Goal: Information Seeking & Learning: Learn about a topic

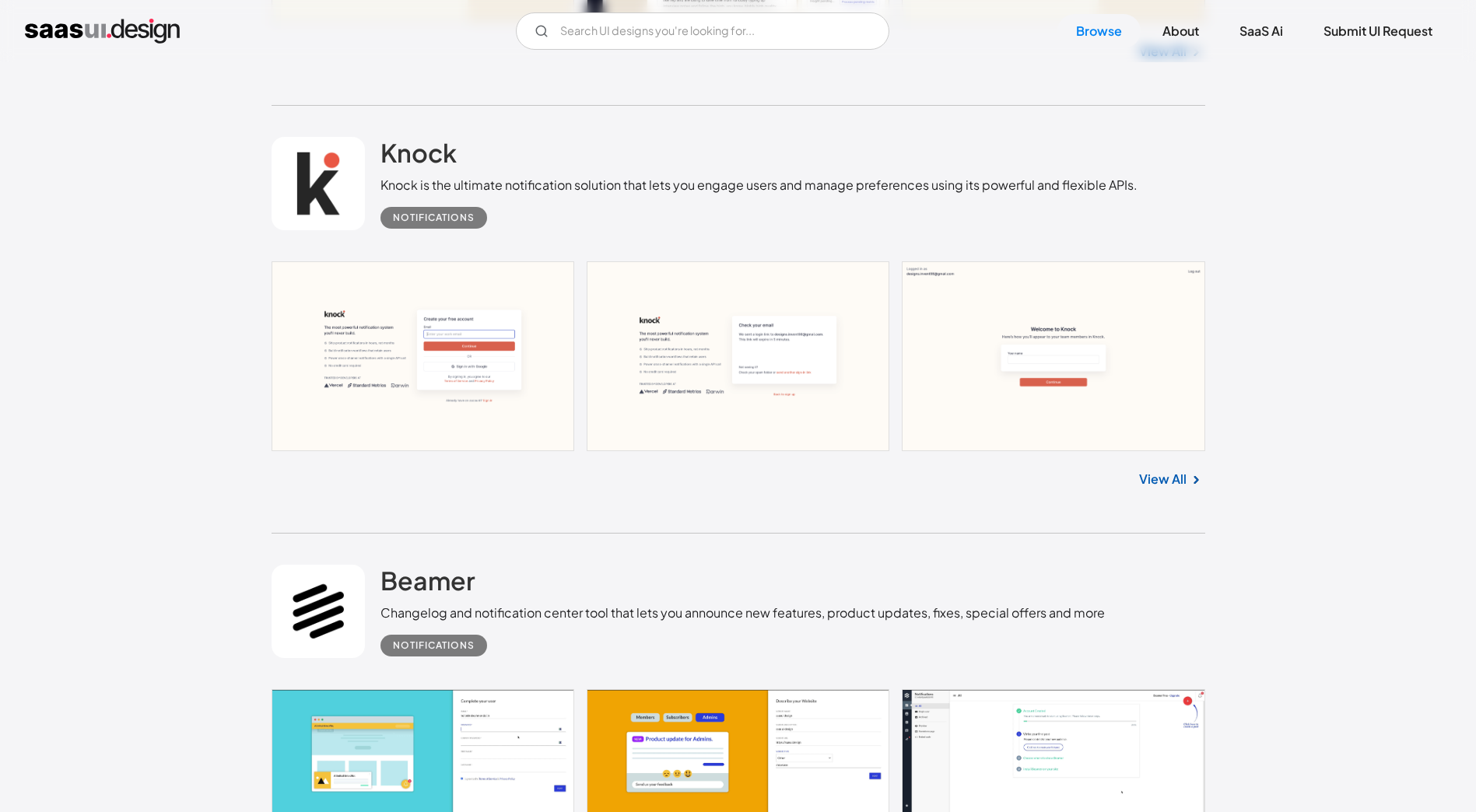
scroll to position [1452, 0]
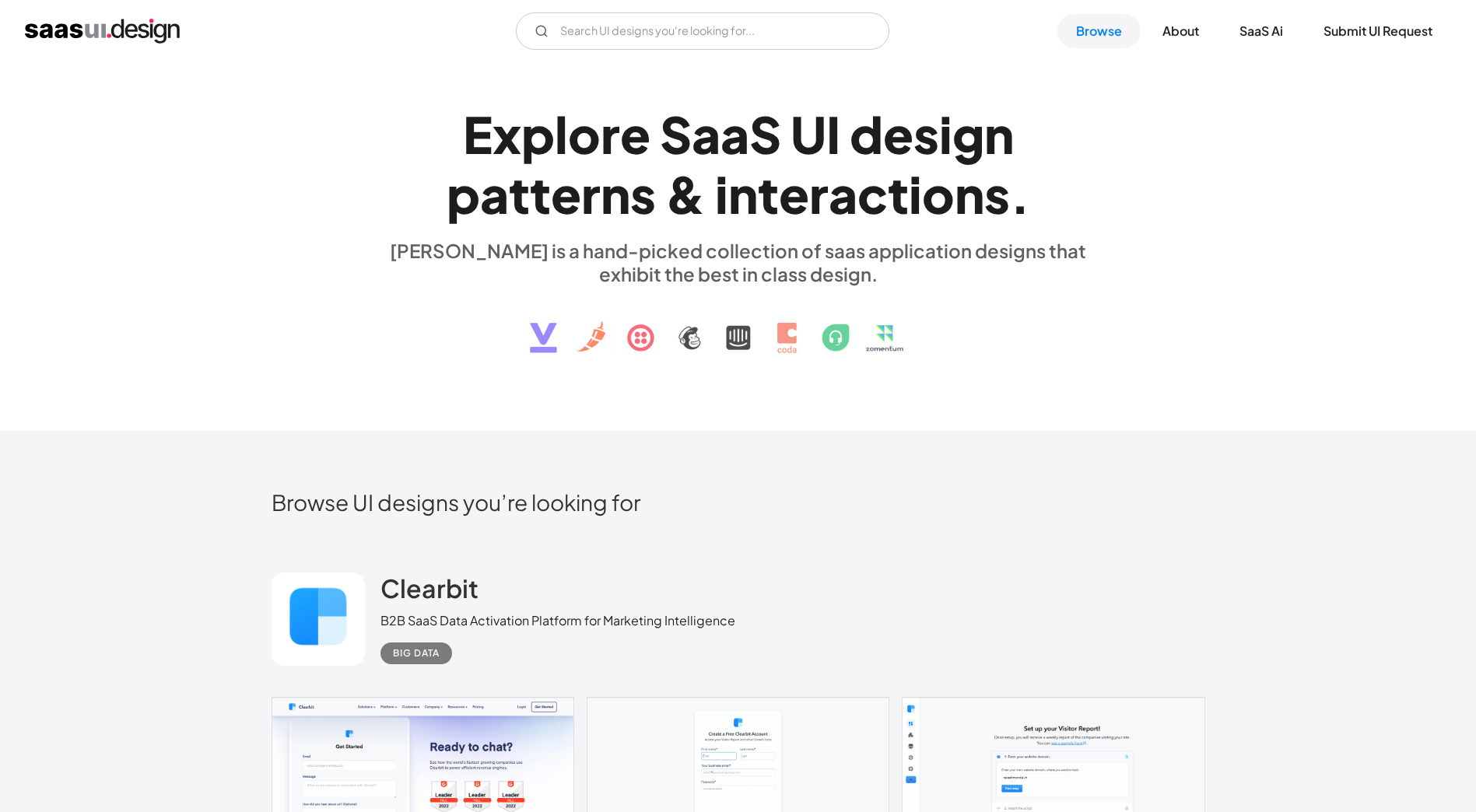
scroll to position [0, 0]
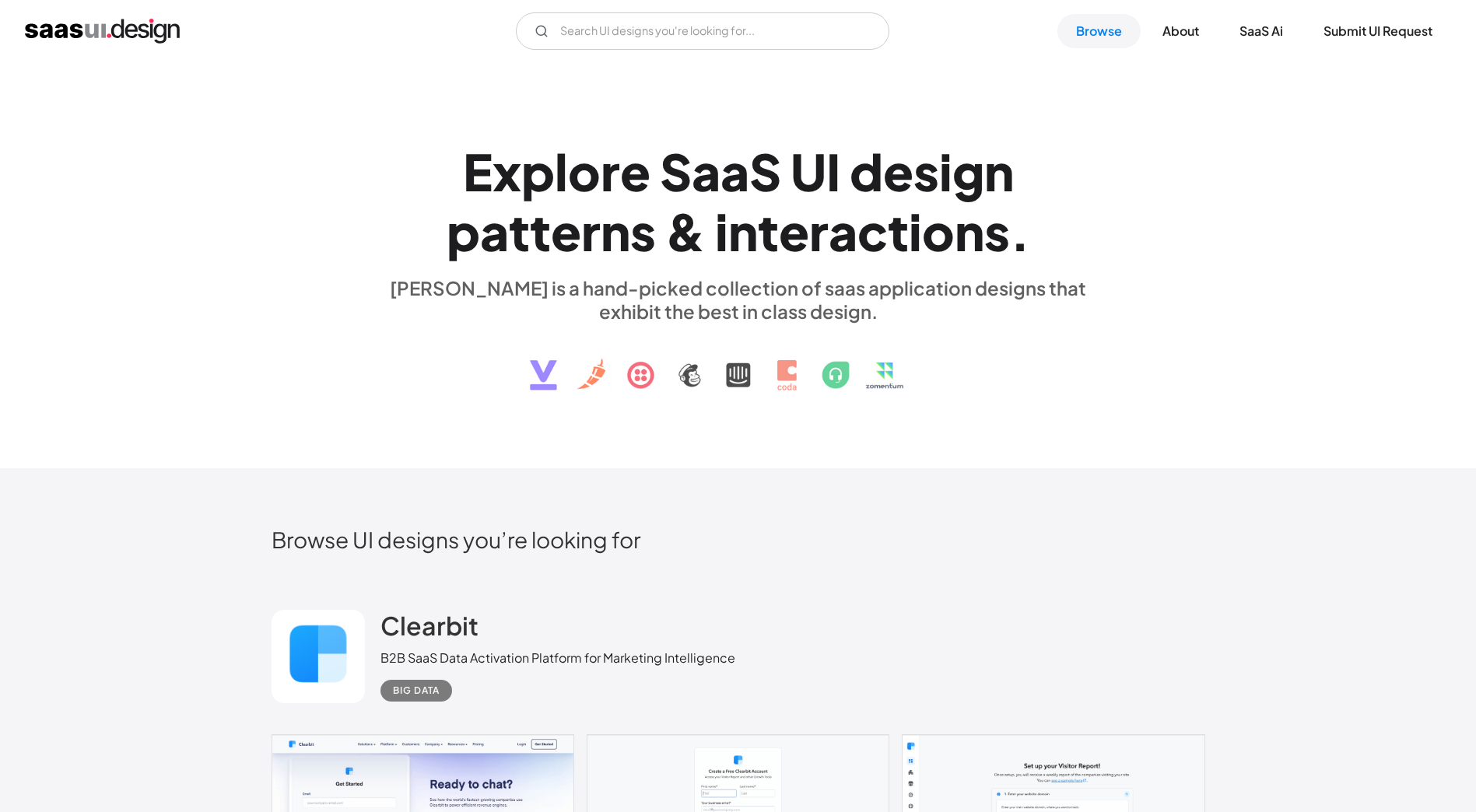
drag, startPoint x: 787, startPoint y: 50, endPoint x: 777, endPoint y: 3, distance: 48.1
click at [787, 50] on div "V7 Labs Gen AI Application Design Best-in-class data labeling tool. GenAI Close…" at bounding box center [738, 31] width 1476 height 62
click at [776, 37] on input "Email Form" at bounding box center [702, 31] width 373 height 37
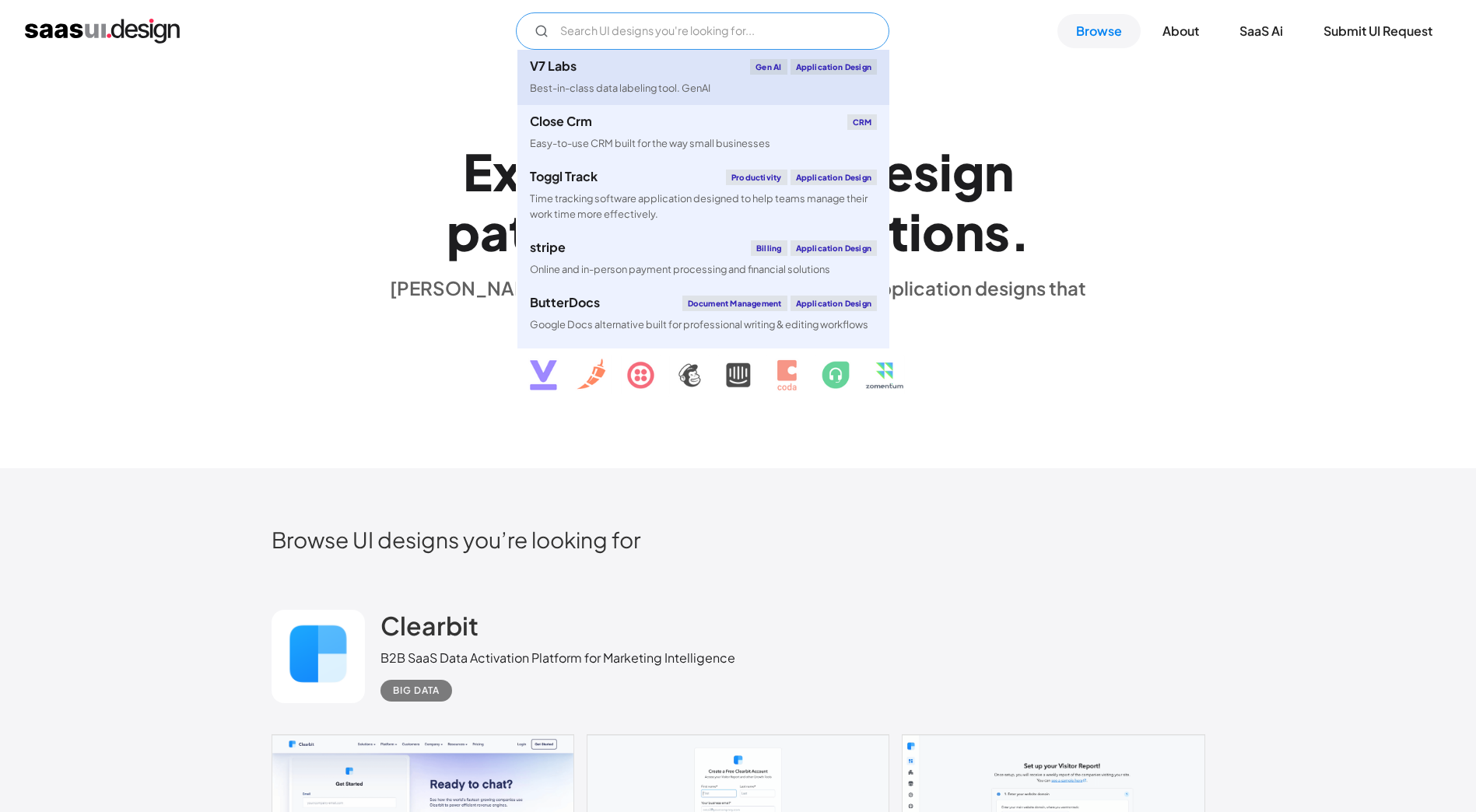
click at [796, 93] on link "V7 Labs Gen AI Application Design Best-in-class data labeling tool. GenAI" at bounding box center [703, 78] width 372 height 56
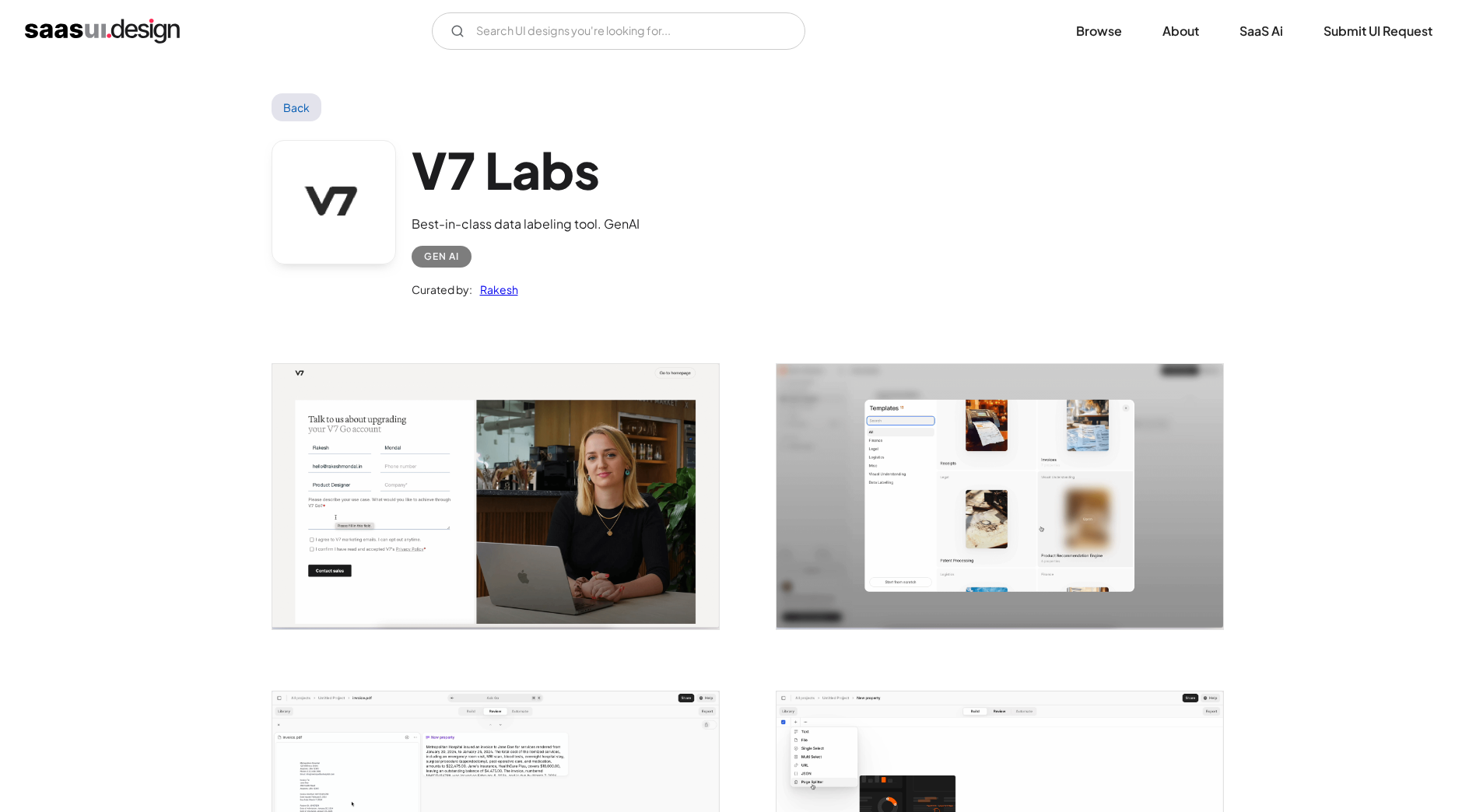
click at [93, 32] on img "home" at bounding box center [102, 30] width 155 height 25
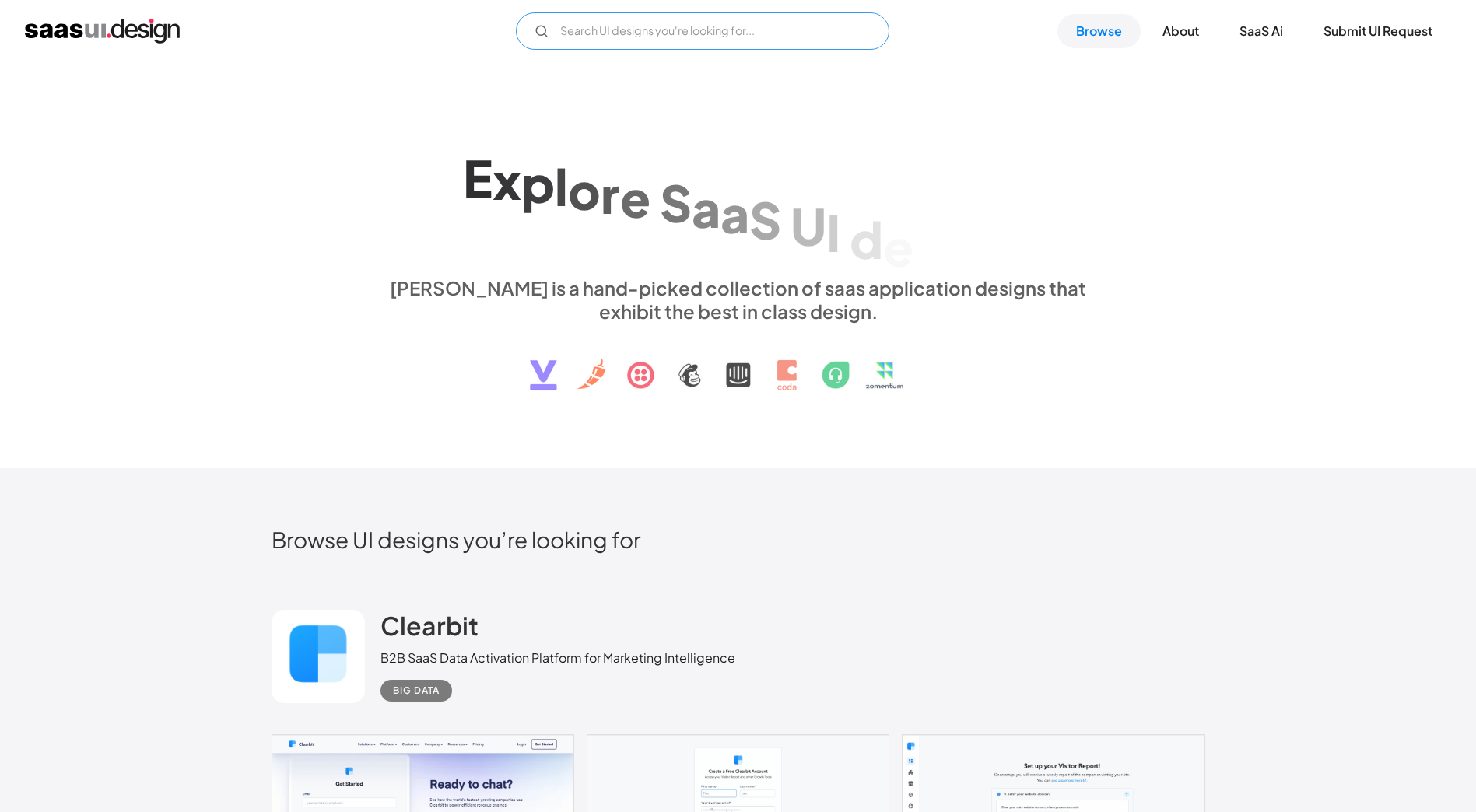
click at [692, 44] on input "Email Form" at bounding box center [702, 31] width 373 height 37
click at [695, 37] on input "Email Form" at bounding box center [702, 31] width 373 height 37
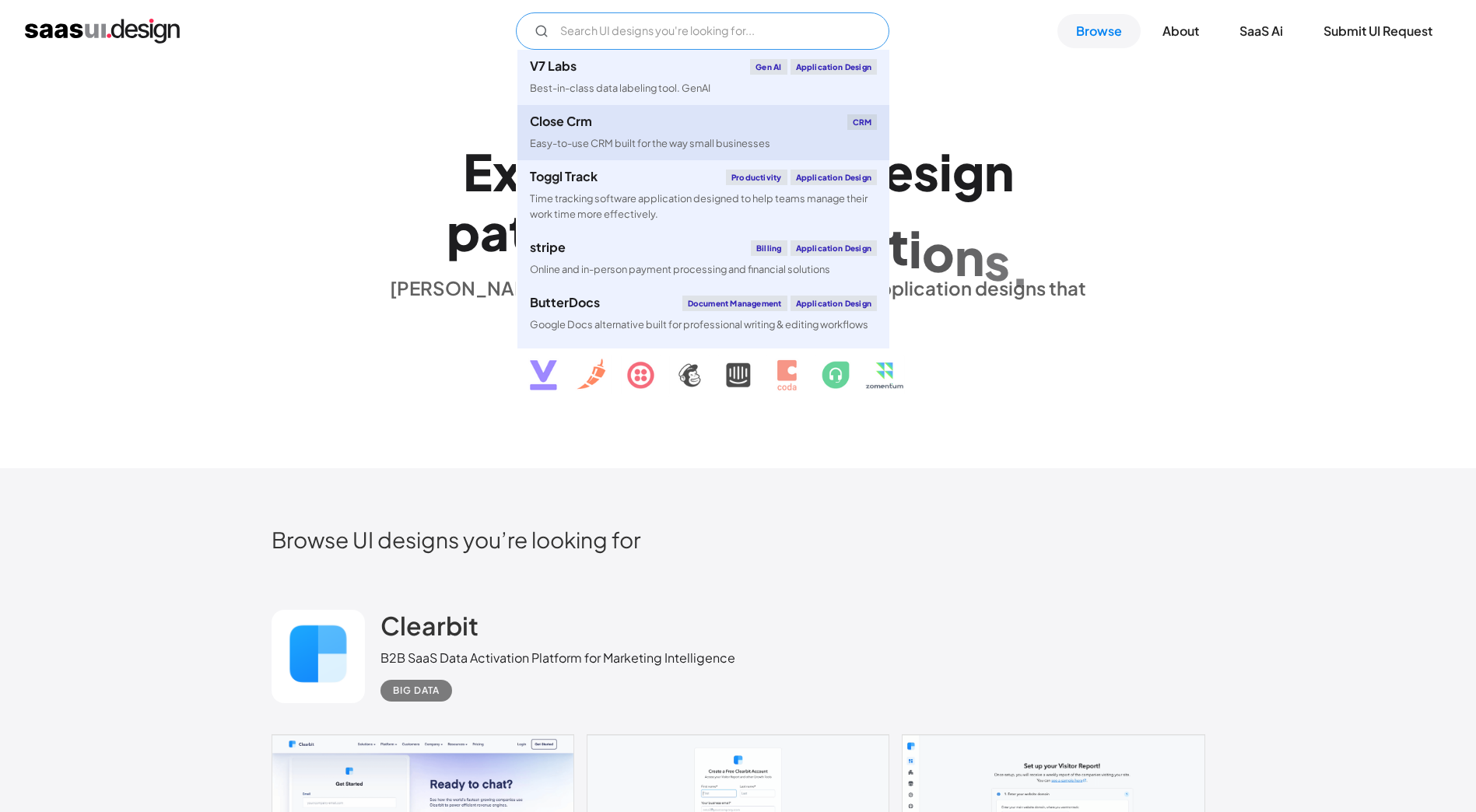
click at [613, 133] on link "Close Crm CRM Easy-to-use CRM built for the way small businesses" at bounding box center [703, 132] width 372 height 56
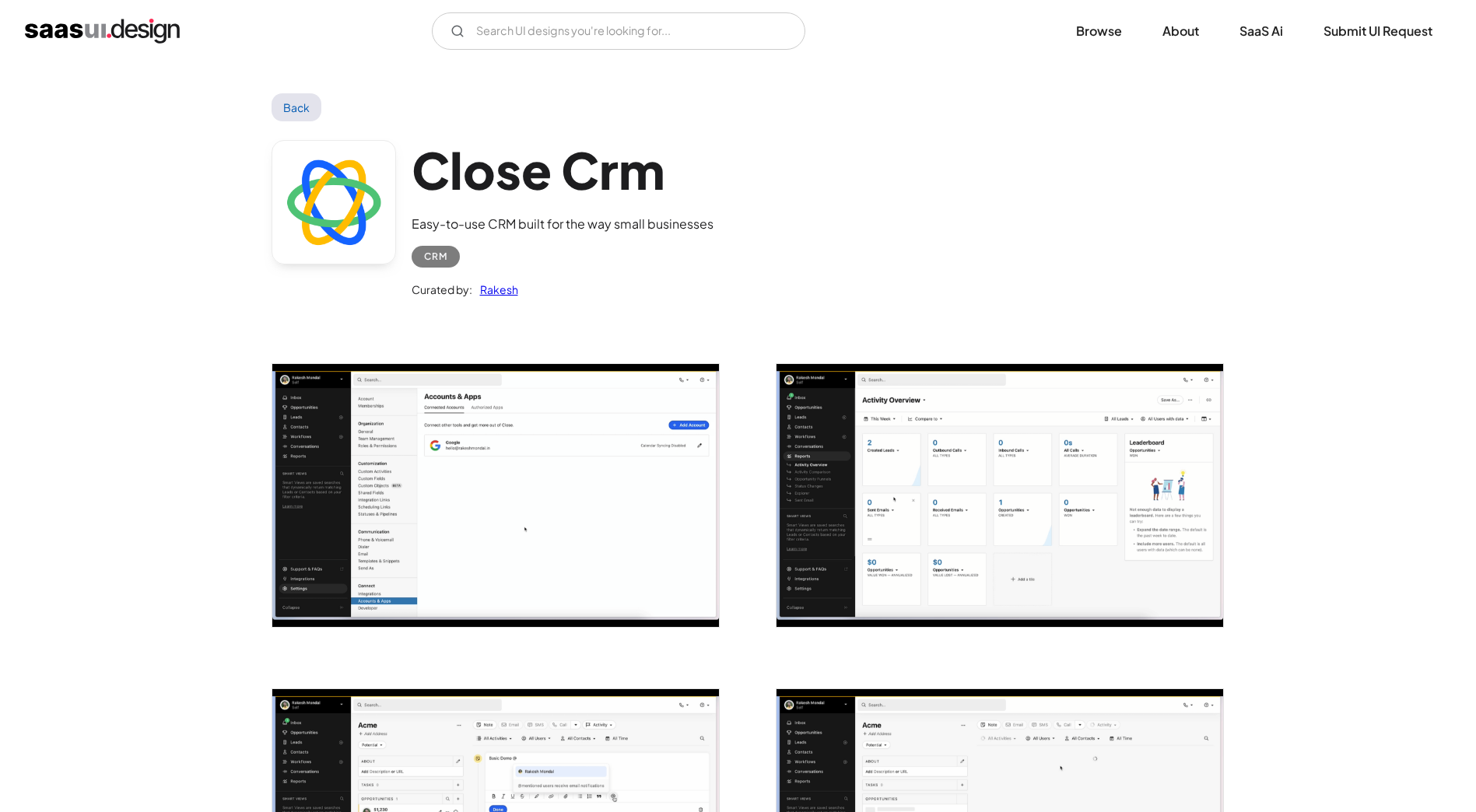
drag, startPoint x: 0, startPoint y: 0, endPoint x: 96, endPoint y: 39, distance: 103.6
click at [96, 39] on img "home" at bounding box center [102, 30] width 155 height 25
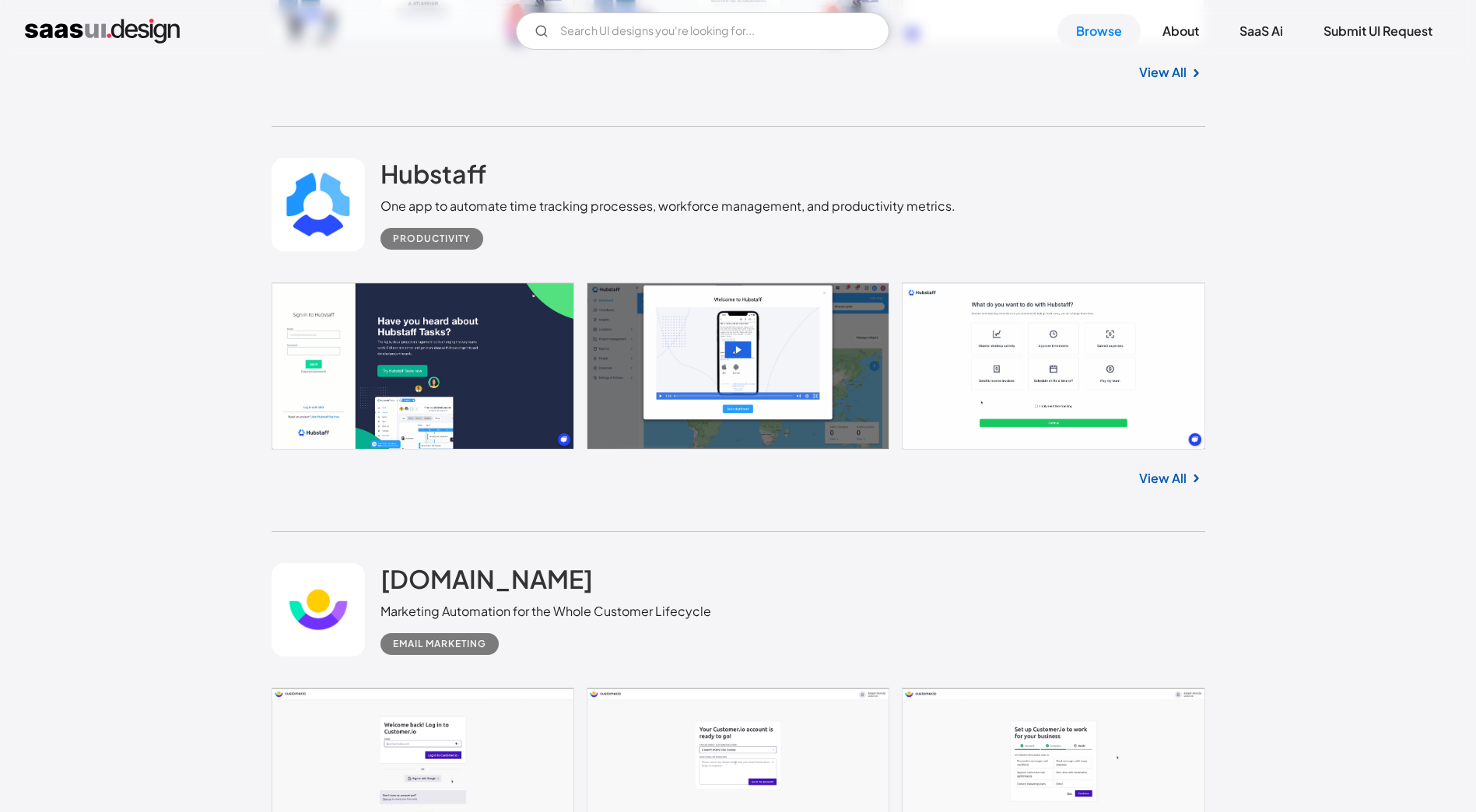
scroll to position [4251, 0]
